Goal: Information Seeking & Learning: Check status

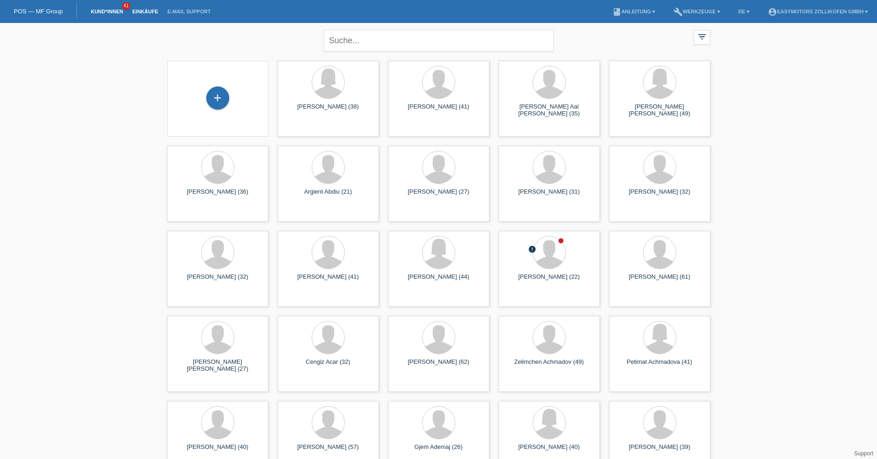
click at [157, 10] on link "Einkäufe" at bounding box center [144, 12] width 35 height 6
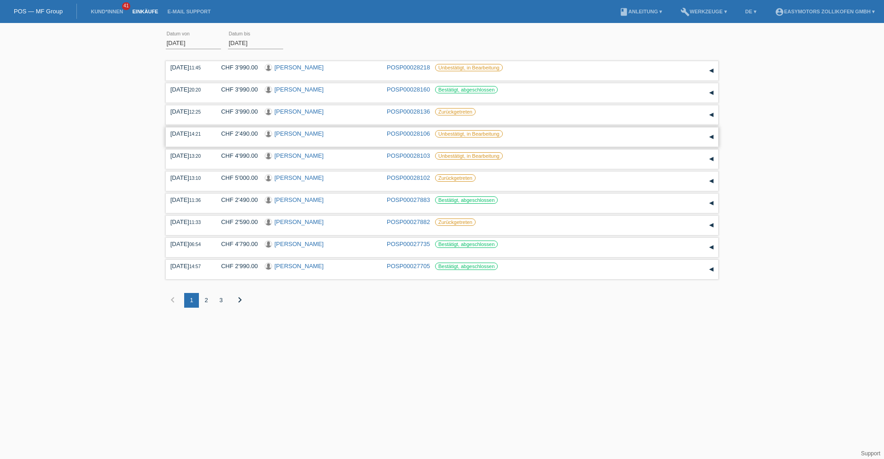
click at [302, 133] on link "[PERSON_NAME]" at bounding box center [298, 133] width 49 height 7
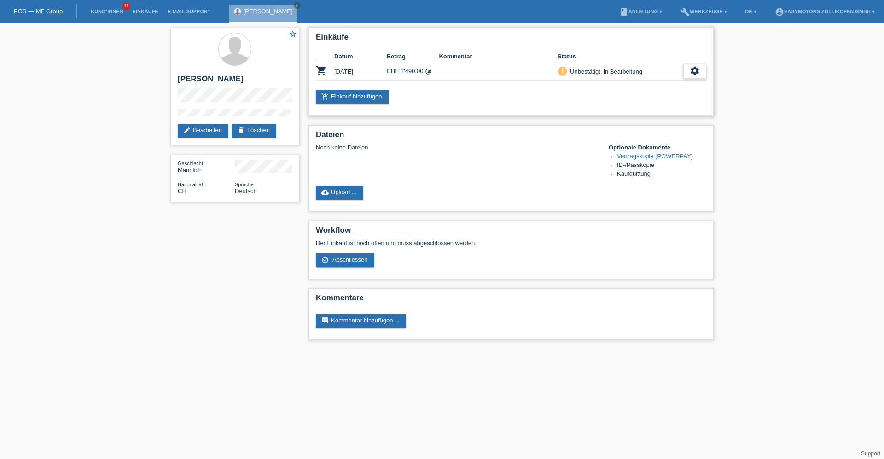
drag, startPoint x: 702, startPoint y: 74, endPoint x: 697, endPoint y: 78, distance: 5.9
click at [702, 75] on div "settings" at bounding box center [694, 71] width 23 height 15
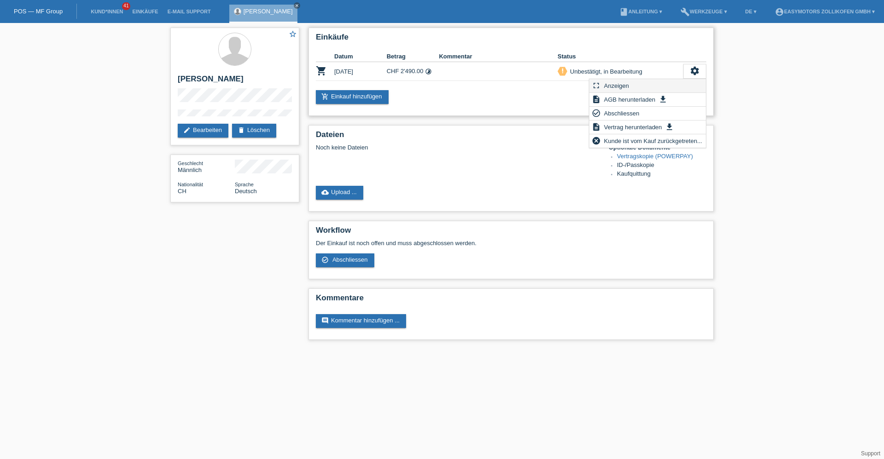
click at [668, 87] on div "fullscreen Anzeigen" at bounding box center [647, 86] width 116 height 14
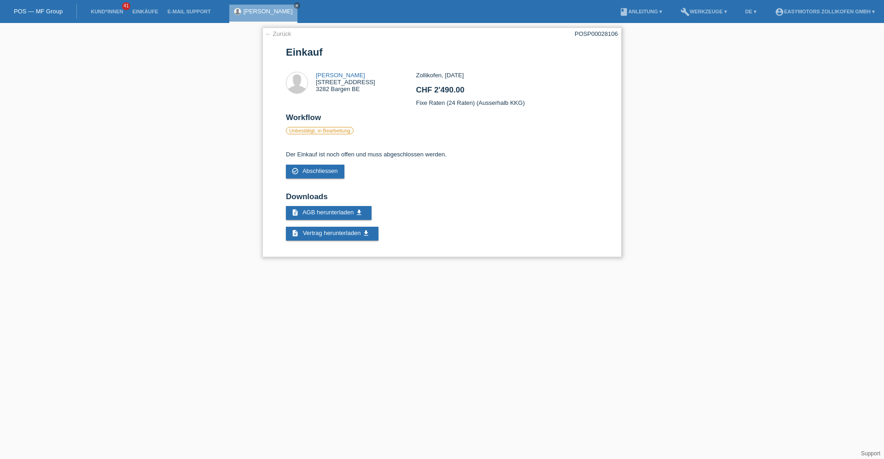
click at [279, 34] on link "← Zurück" at bounding box center [278, 33] width 26 height 7
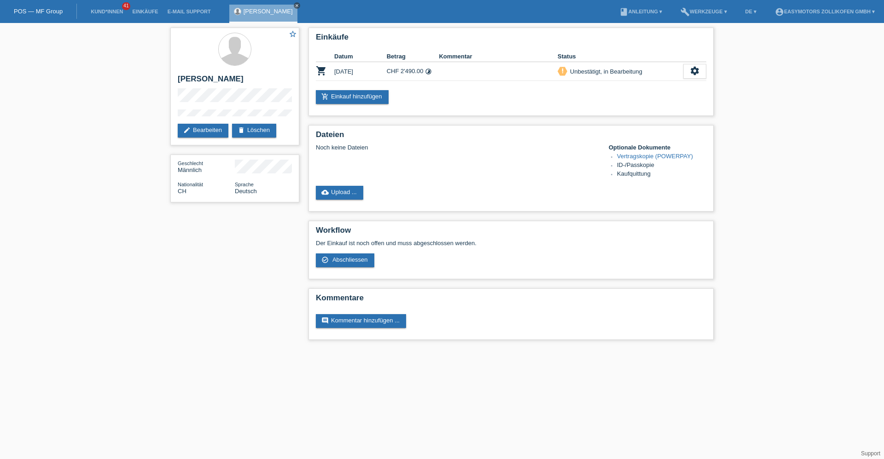
click at [295, 6] on icon "close" at bounding box center [297, 5] width 5 height 5
click at [48, 12] on link "POS — MF Group" at bounding box center [38, 11] width 49 height 7
